Goal: Transaction & Acquisition: Obtain resource

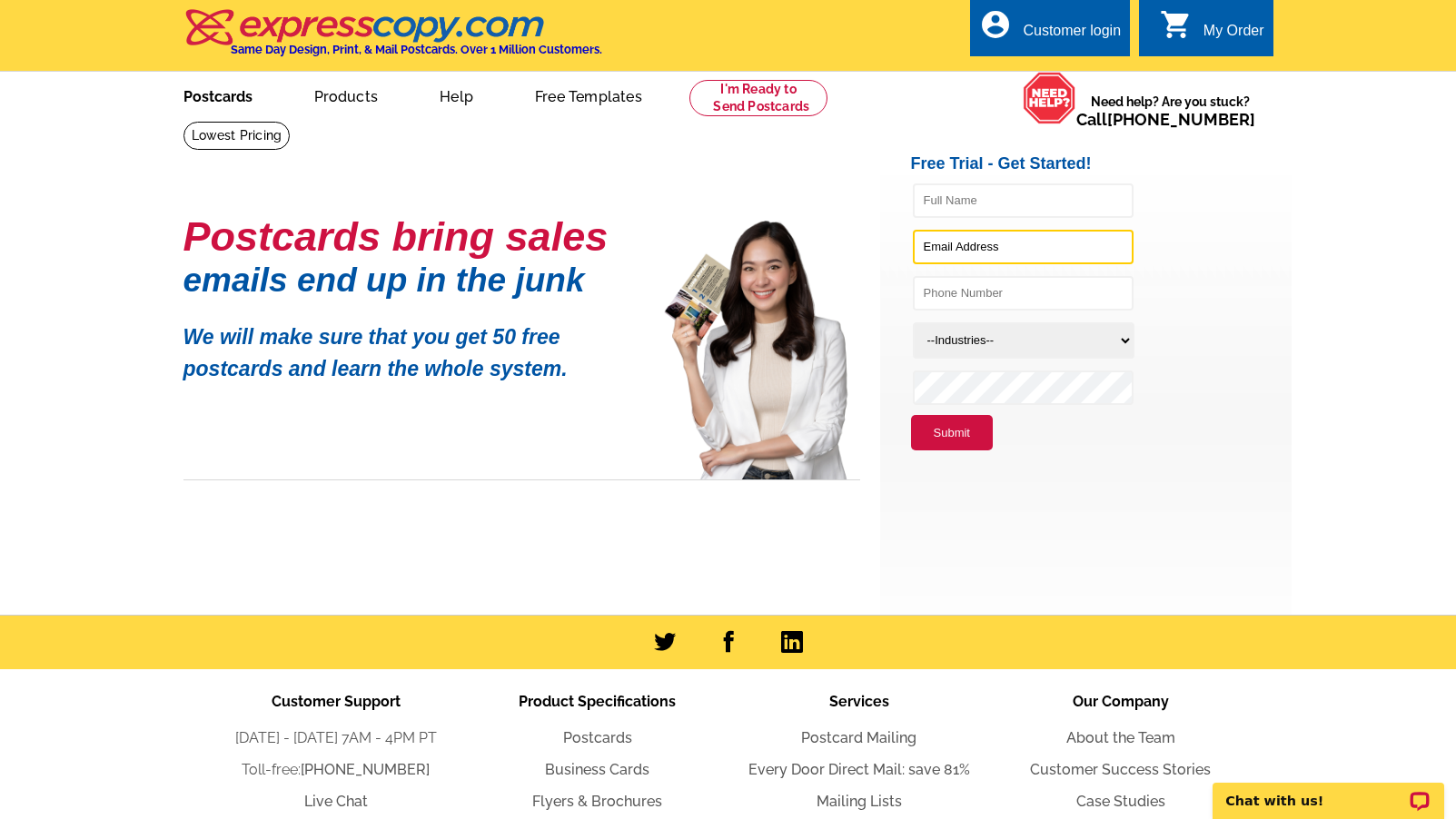
type input "[PERSON_NAME][EMAIL_ADDRESS][DOMAIN_NAME]"
click at [222, 94] on link "Postcards" at bounding box center [219, 94] width 128 height 42
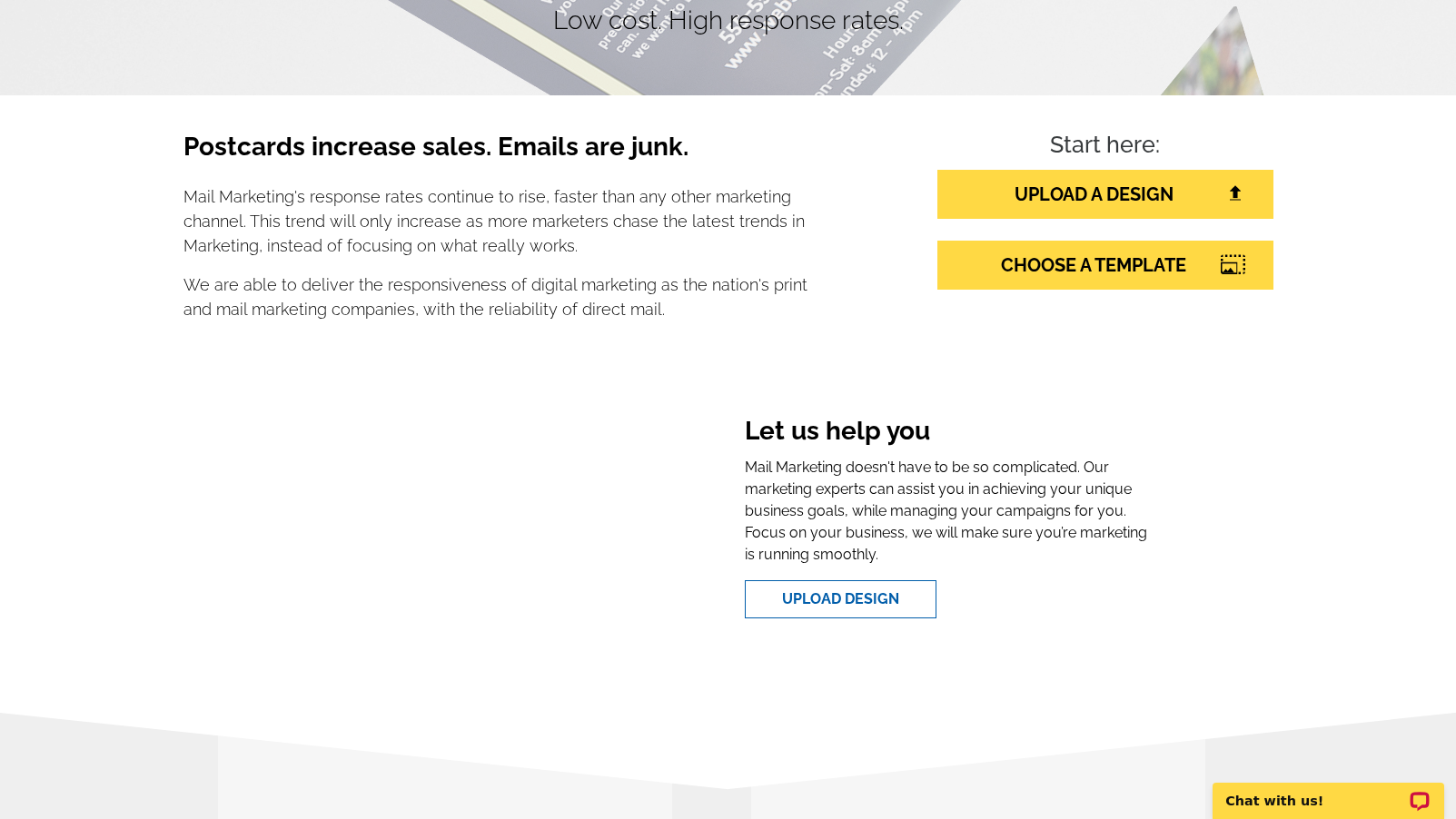
scroll to position [229, 0]
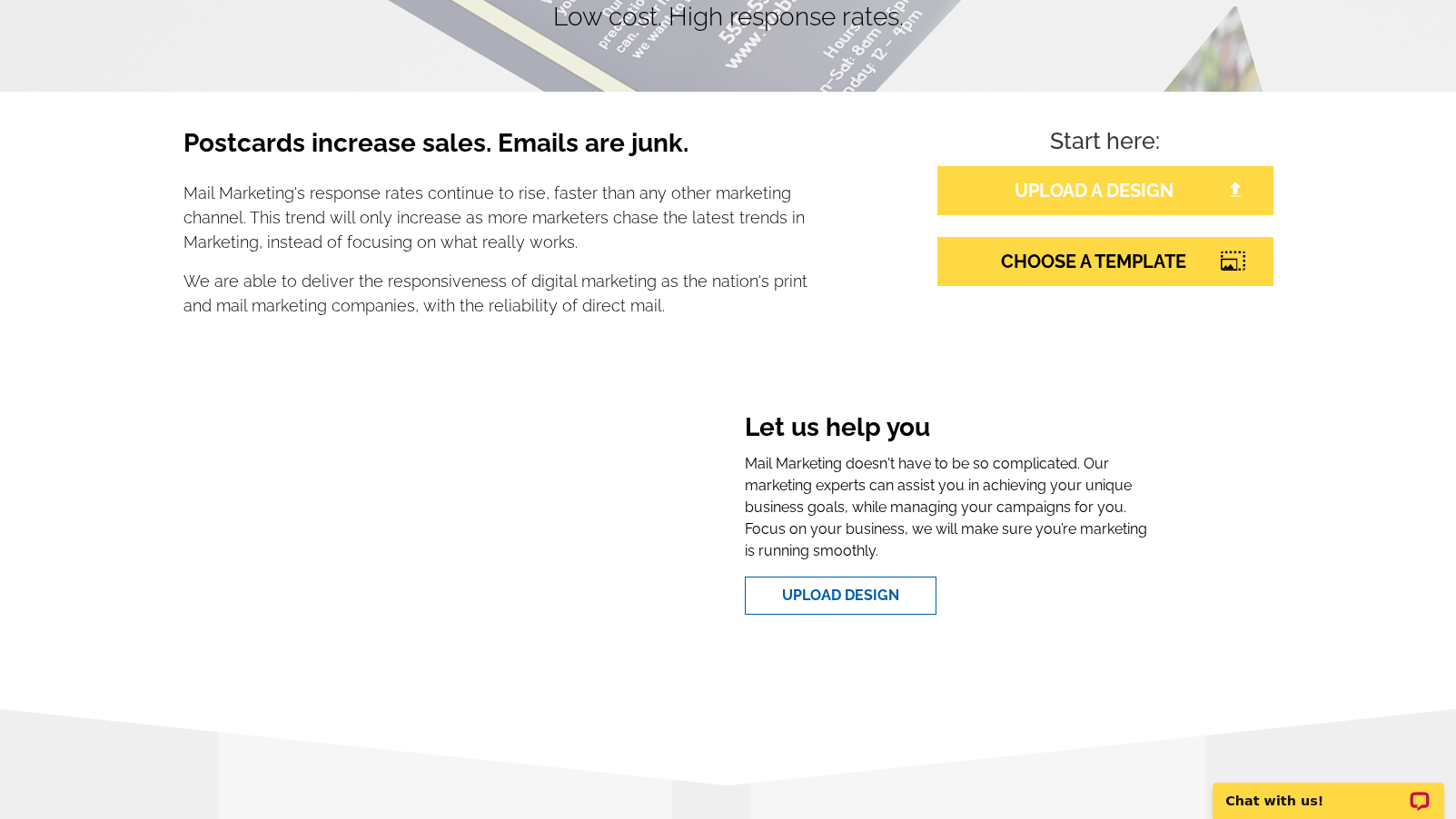
click at [1062, 189] on link "UPLOAD A DESIGN" at bounding box center [1105, 190] width 336 height 49
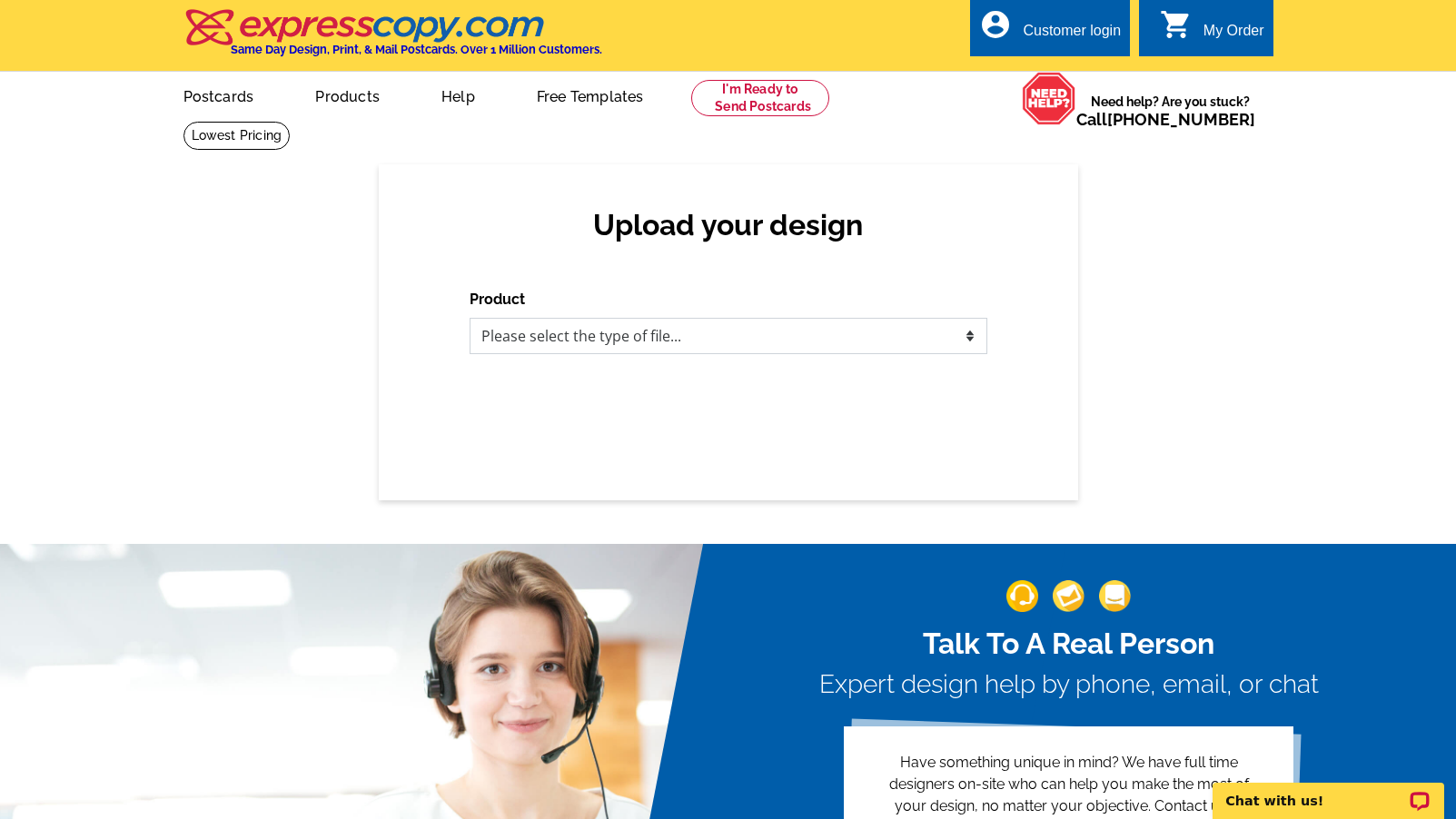
click at [767, 341] on select "Please select the type of file... Postcards Business Cards Letters and flyers G…" at bounding box center [728, 336] width 518 height 37
click at [235, 99] on link "Postcards" at bounding box center [219, 94] width 128 height 42
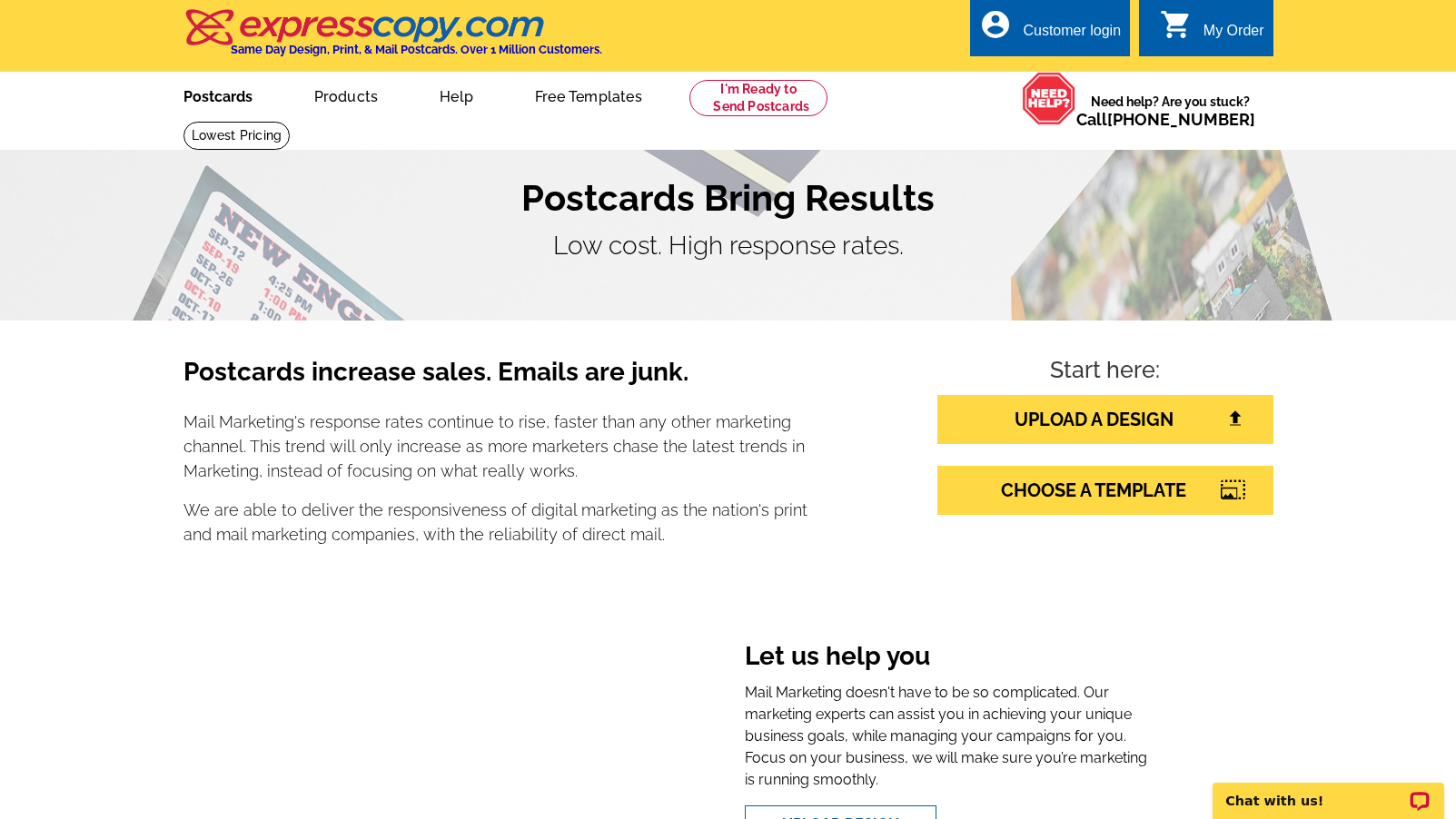
click at [203, 99] on link "Postcards" at bounding box center [219, 94] width 128 height 42
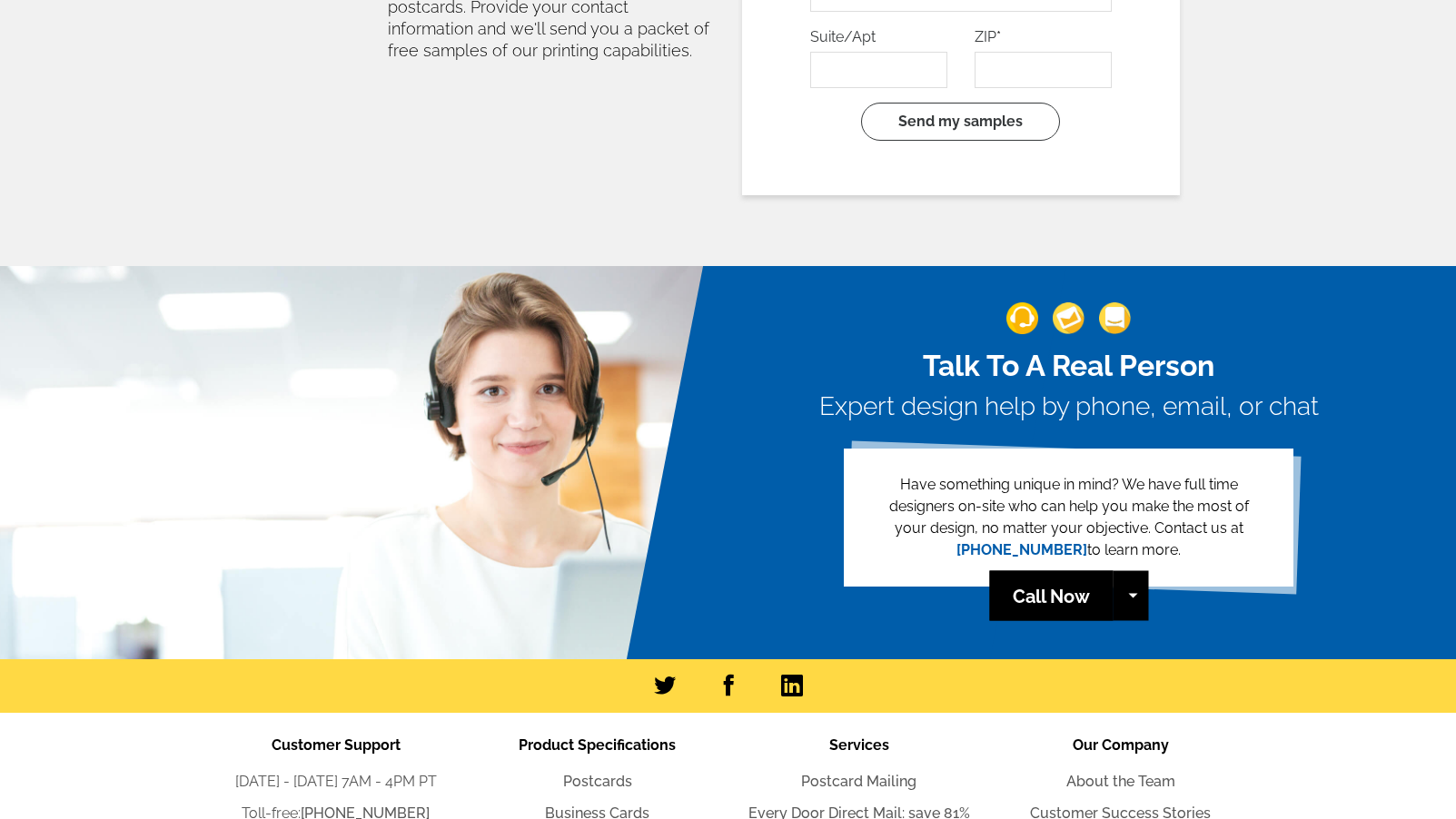
scroll to position [3950, 0]
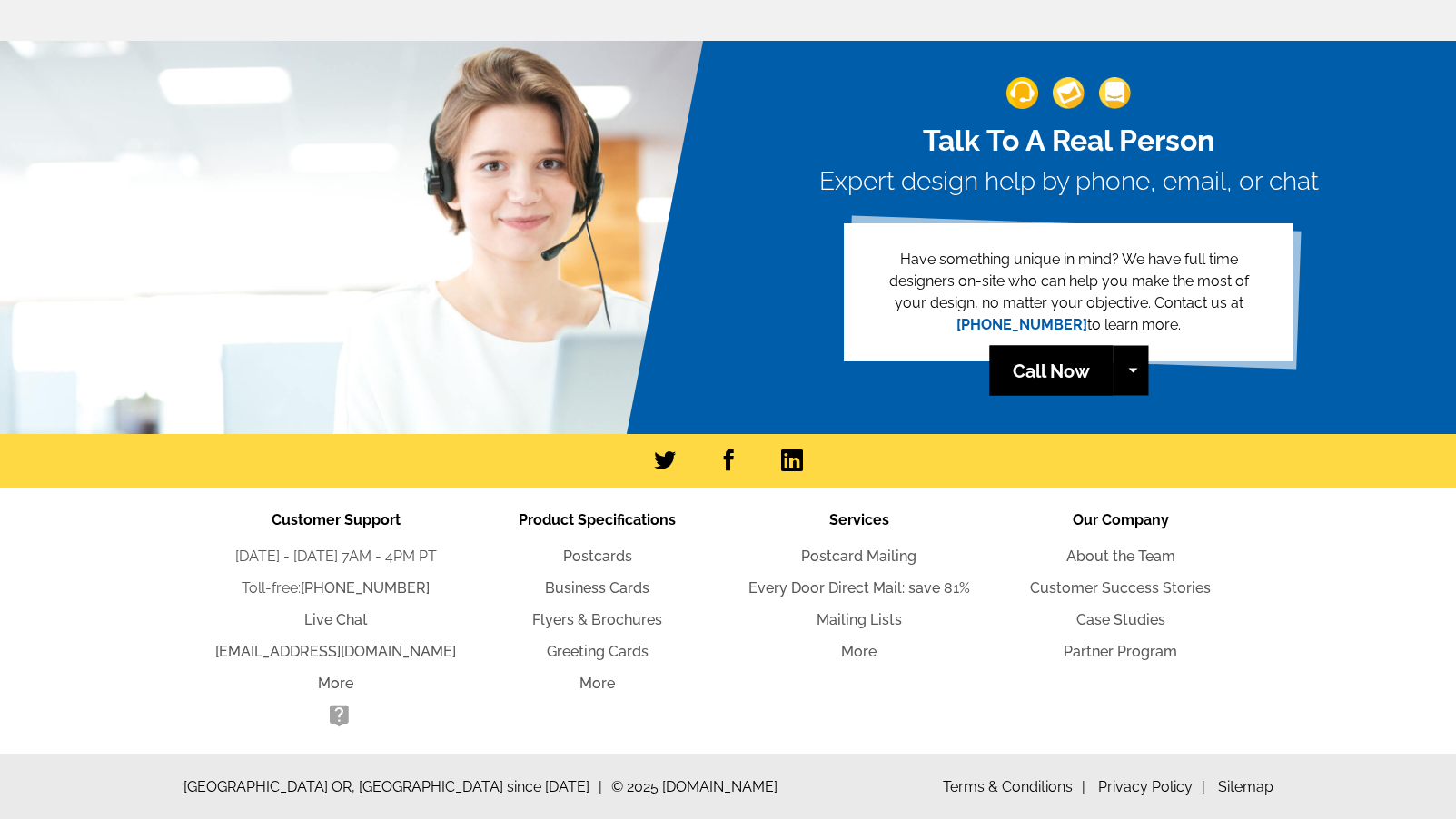
click at [560, 559] on li "Postcards" at bounding box center [598, 556] width 262 height 22
click at [575, 557] on link "Postcards" at bounding box center [598, 556] width 69 height 17
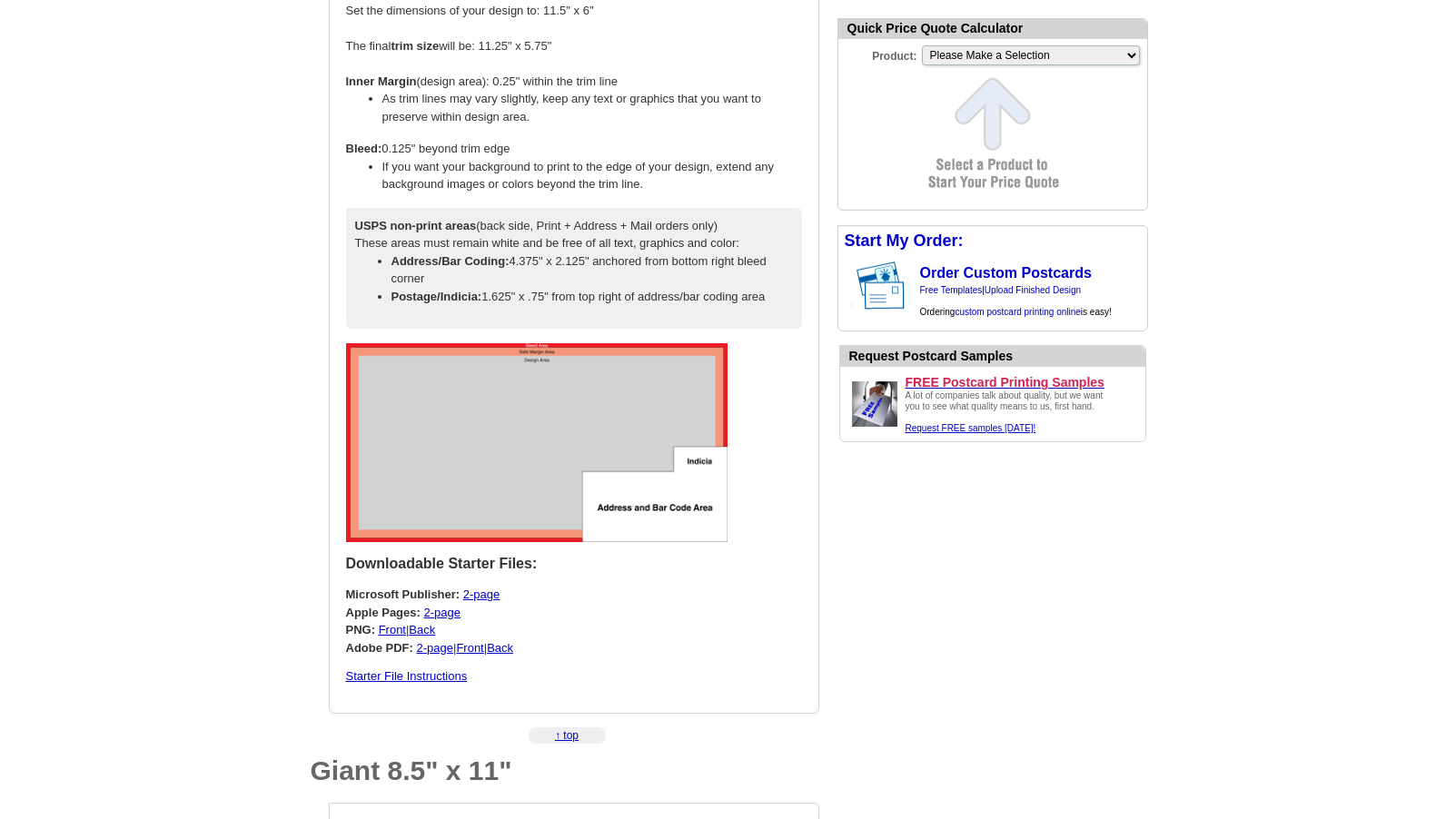
scroll to position [3685, 0]
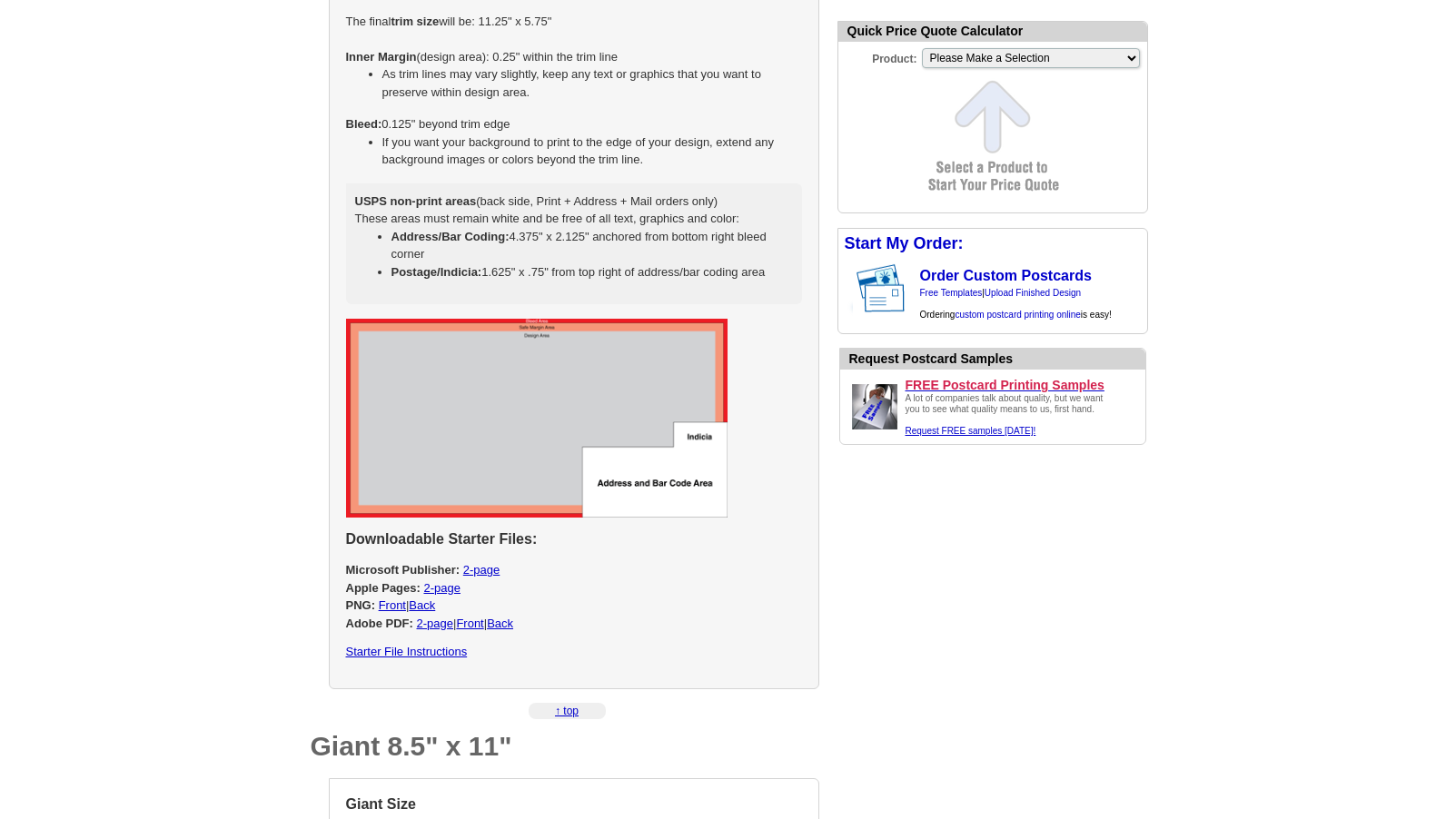
click at [386, 651] on link "Starter File Instructions" at bounding box center [407, 651] width 122 height 14
select select "3"
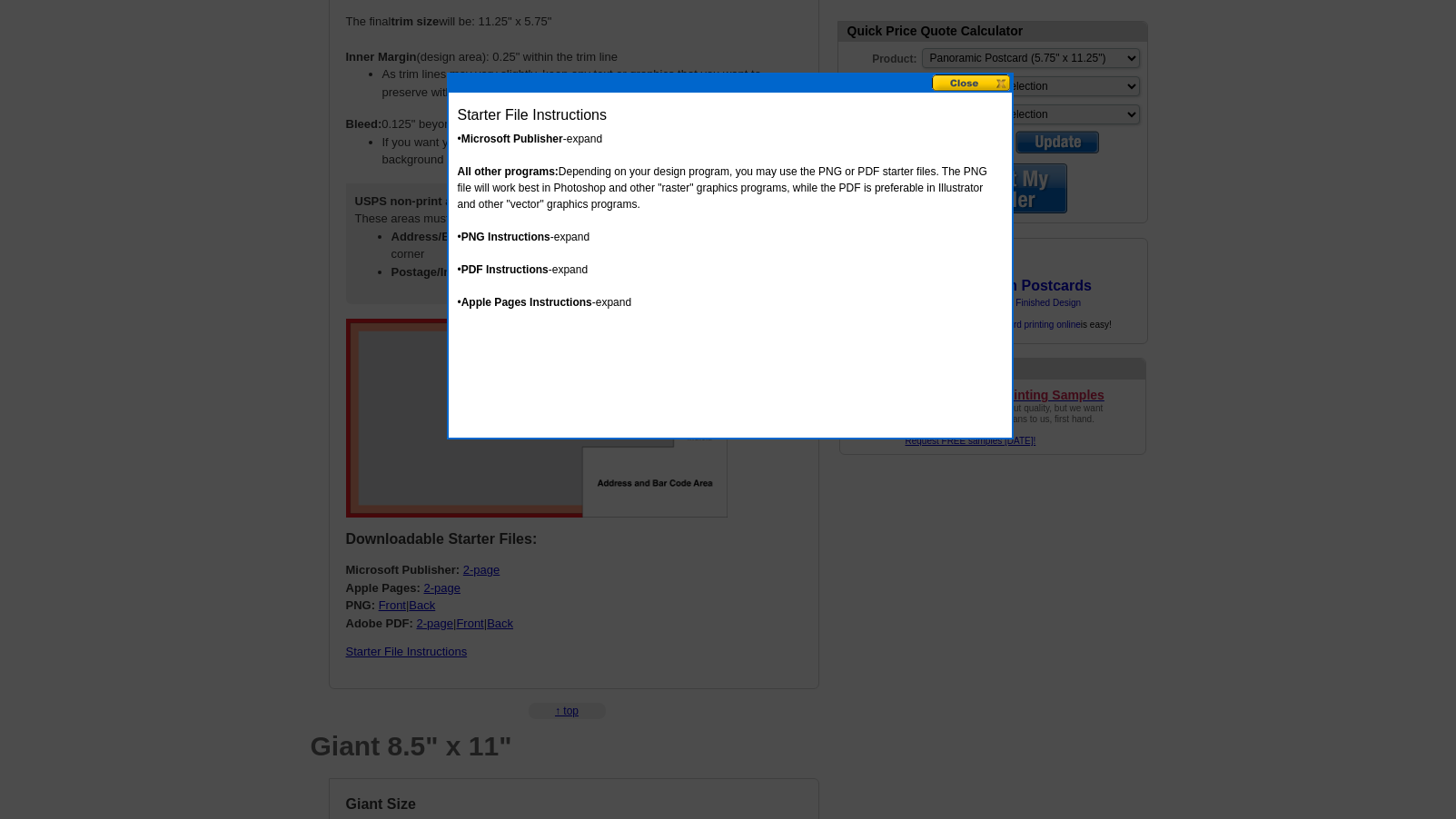
click at [985, 83] on button at bounding box center [971, 83] width 80 height 17
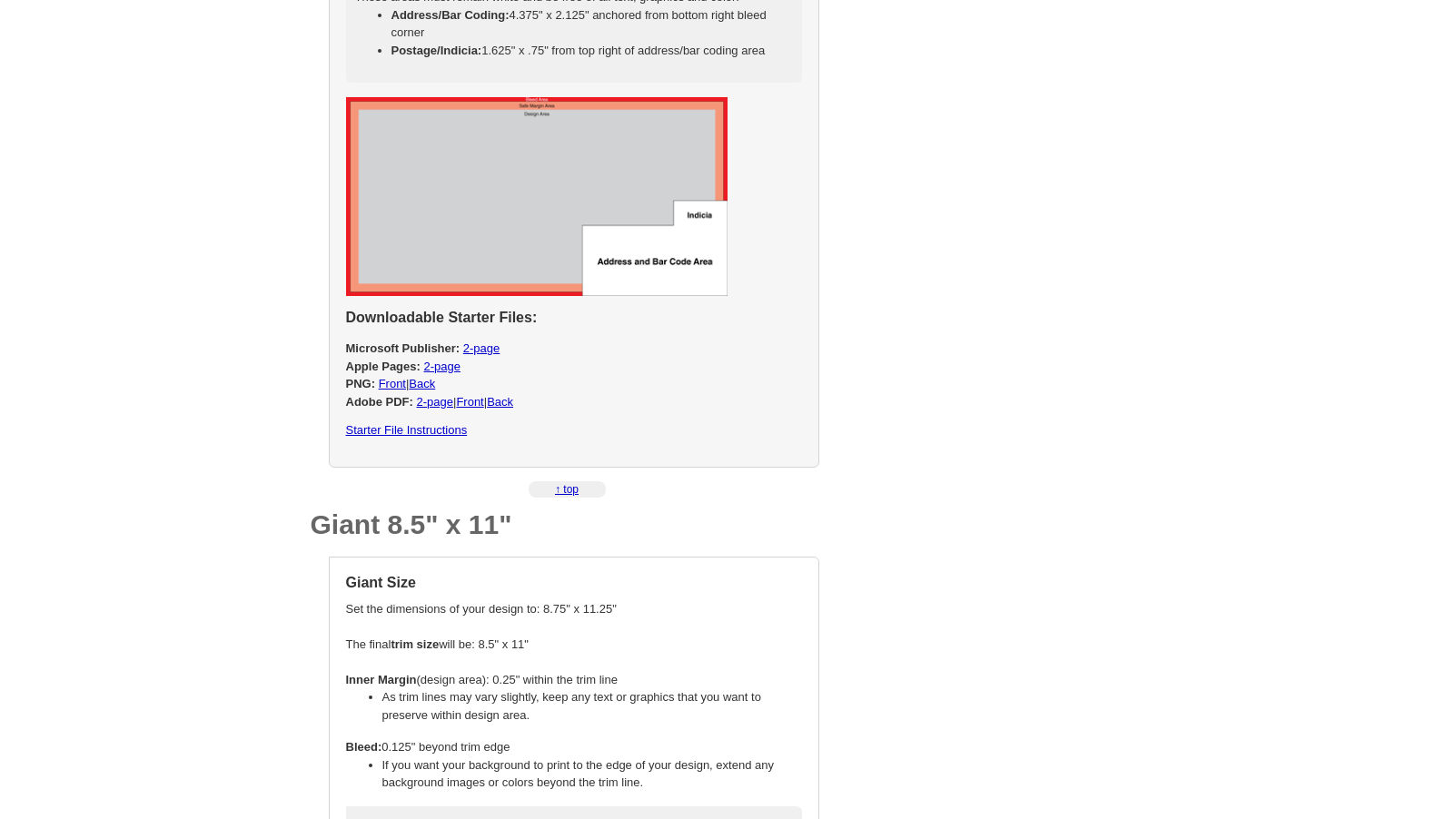
scroll to position [3914, 0]
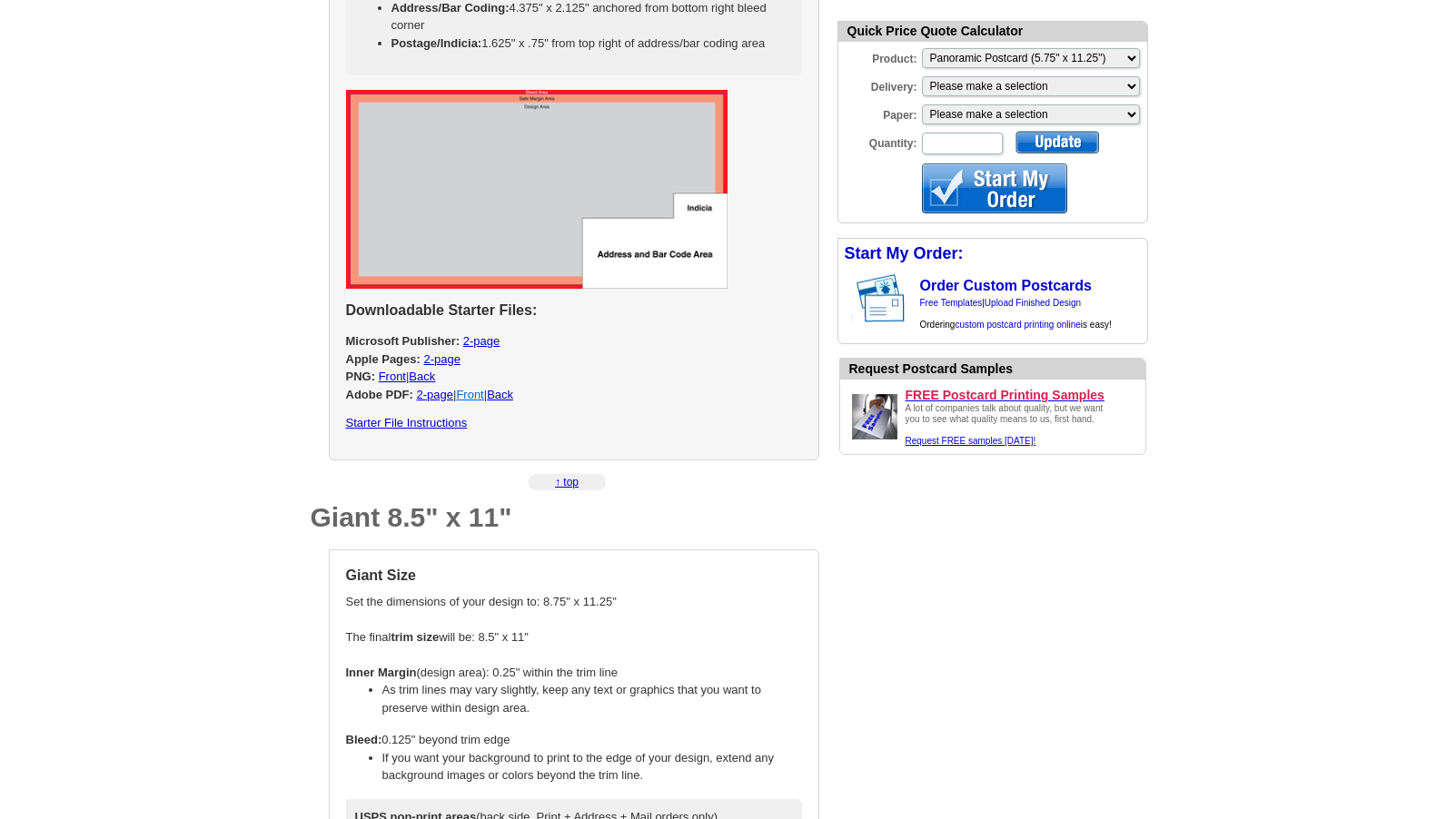
click at [476, 394] on link "Front" at bounding box center [469, 394] width 27 height 14
click at [512, 394] on link "Back" at bounding box center [500, 395] width 26 height 14
